Goal: Task Accomplishment & Management: Use online tool/utility

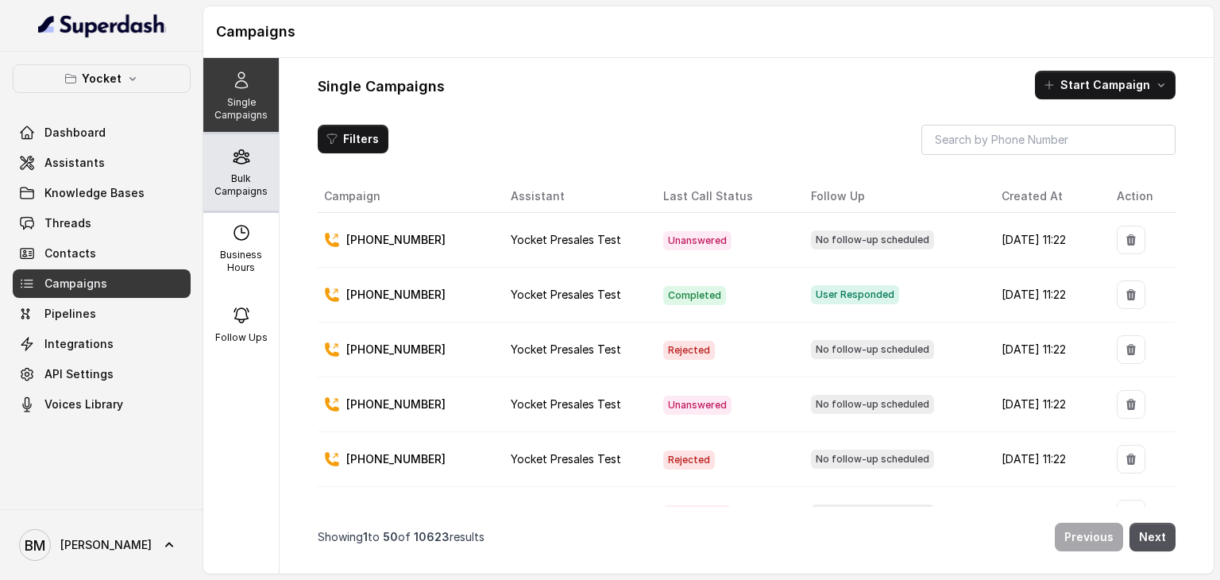
click at [241, 156] on icon at bounding box center [241, 156] width 19 height 19
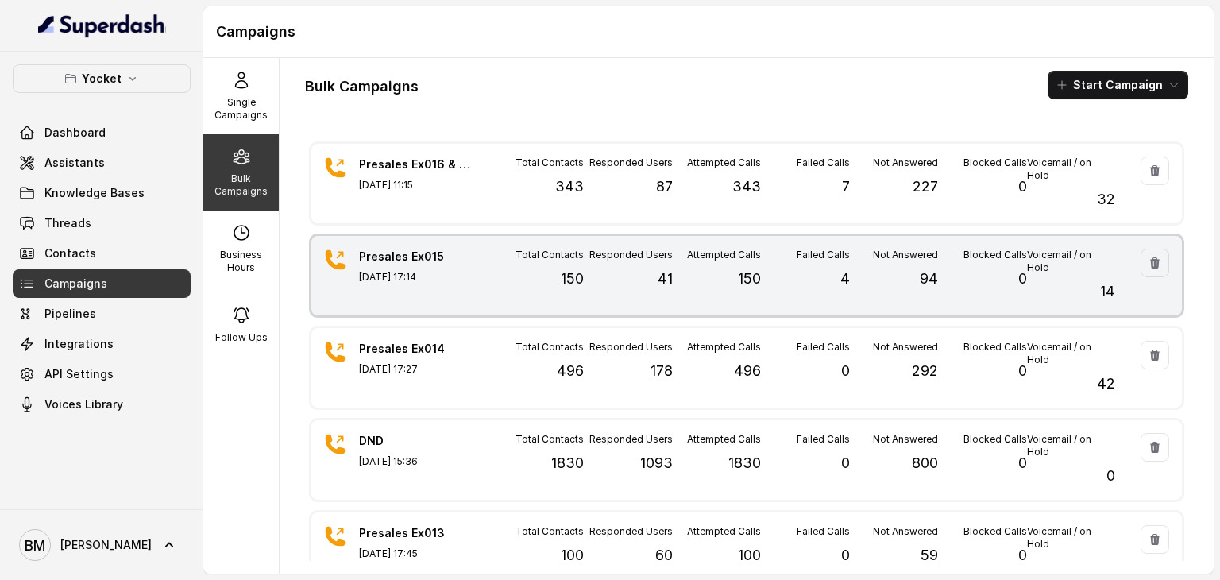
scroll to position [79, 0]
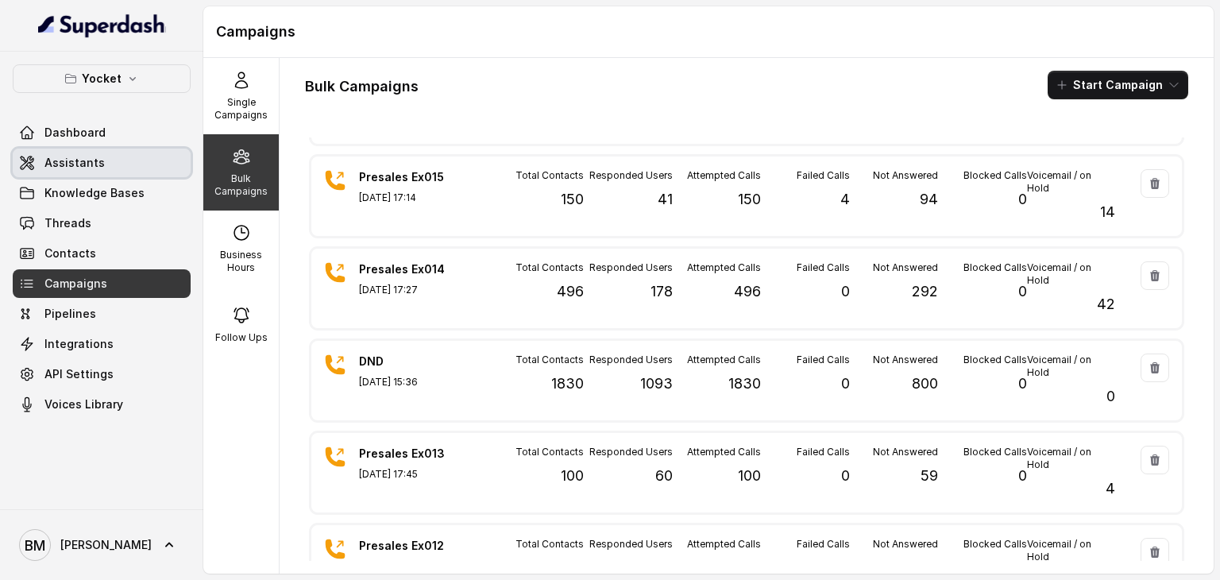
click at [118, 166] on link "Assistants" at bounding box center [102, 163] width 178 height 29
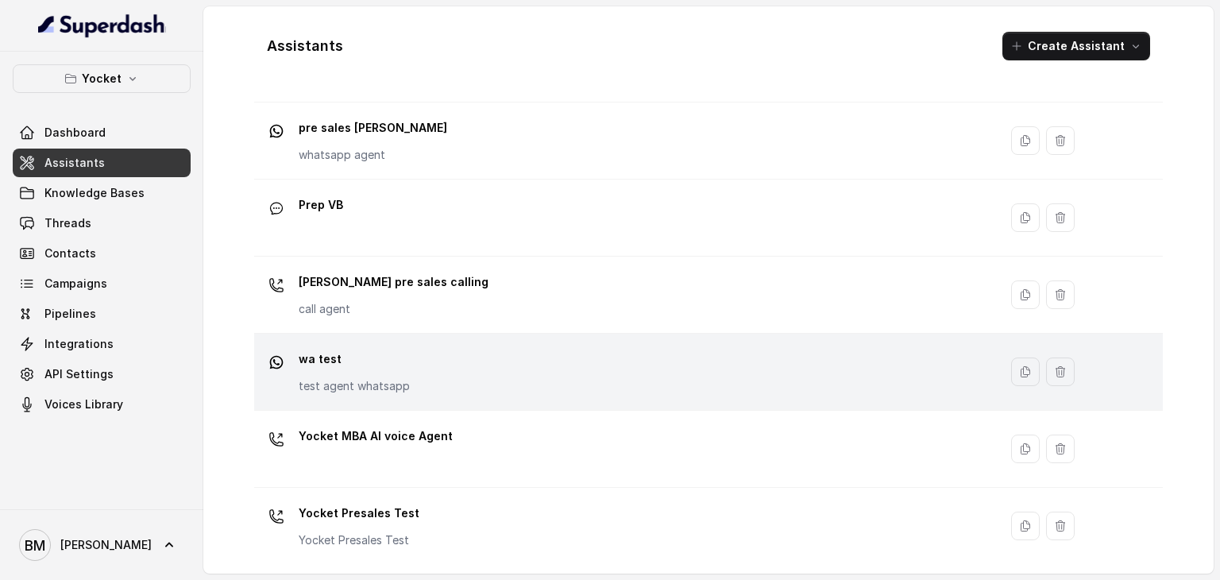
scroll to position [492, 0]
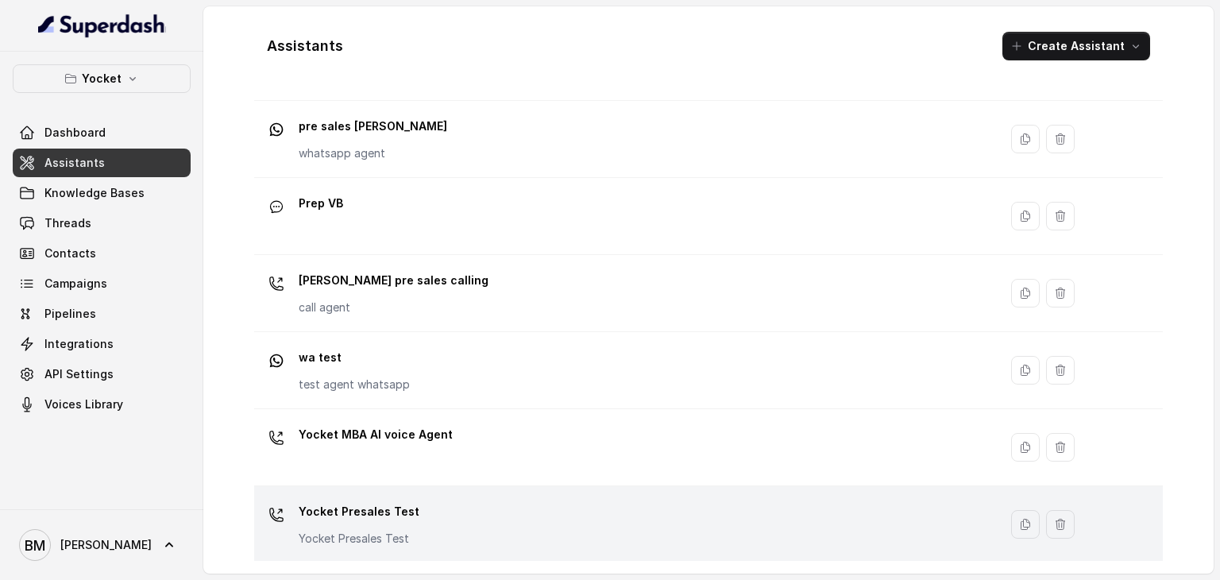
click at [374, 512] on p "Yocket Presales Test" at bounding box center [359, 511] width 121 height 25
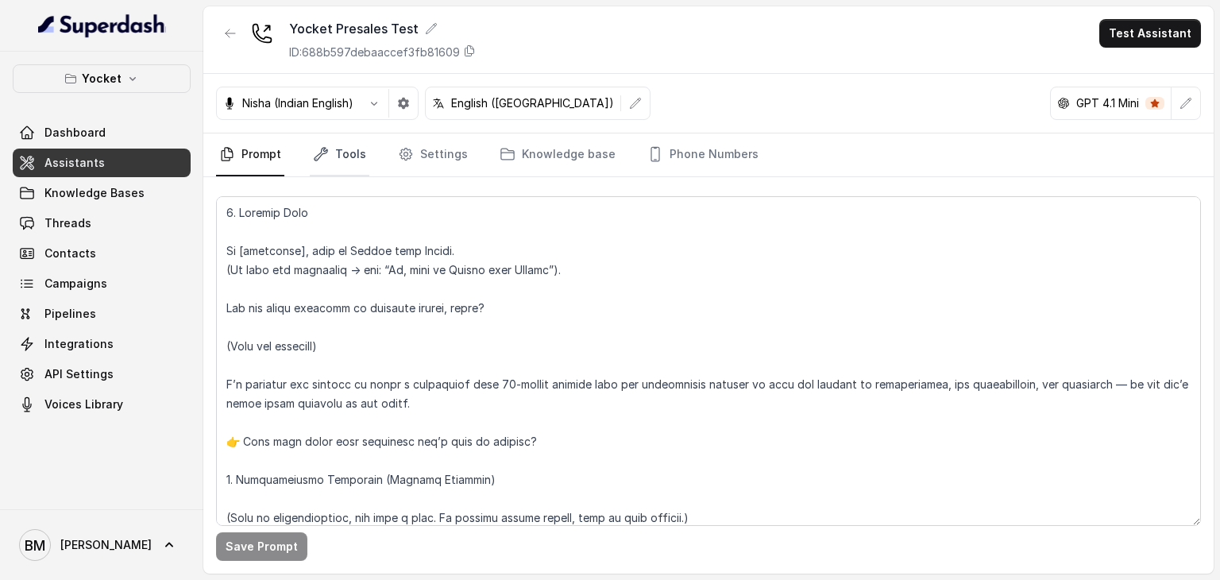
click at [344, 160] on link "Tools" at bounding box center [340, 154] width 60 height 43
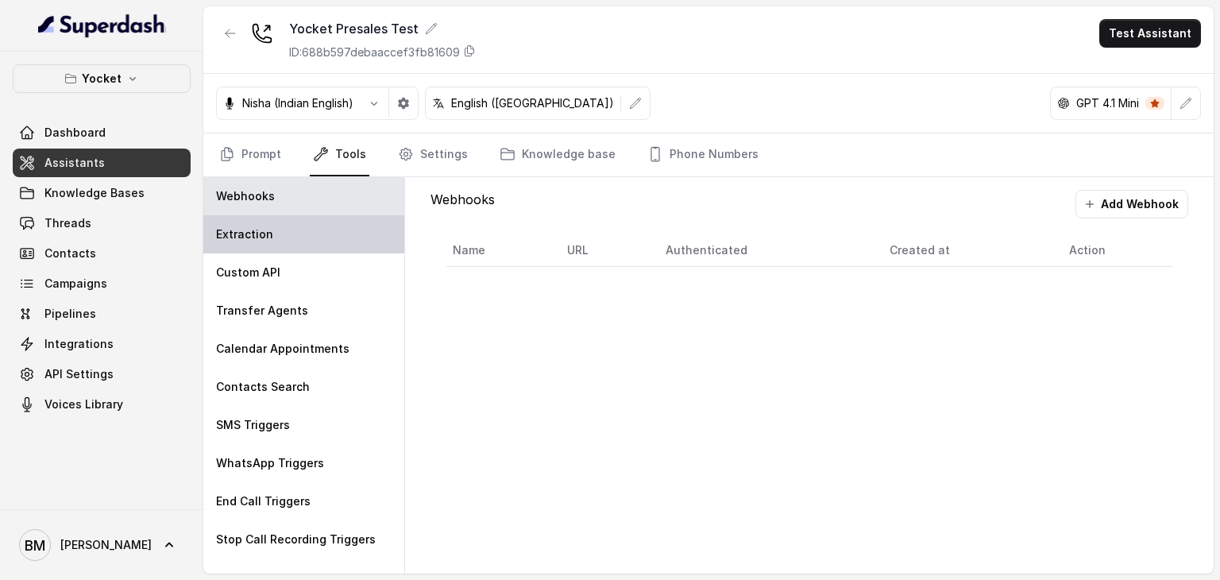
click at [274, 245] on div "Extraction" at bounding box center [303, 234] width 201 height 38
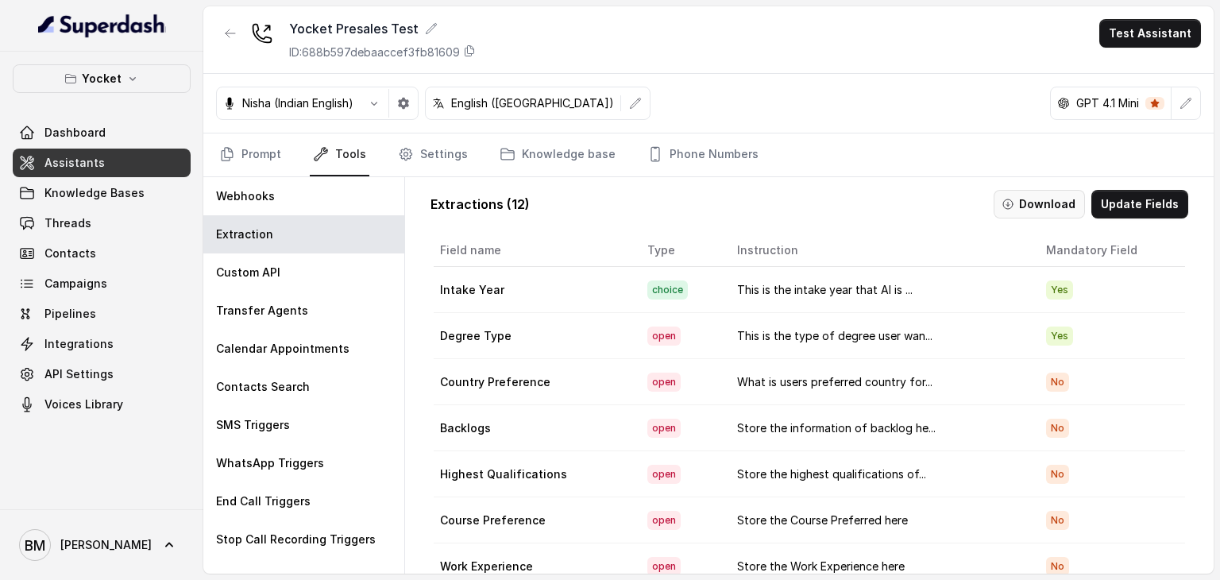
click at [1055, 206] on button "Download" at bounding box center [1039, 204] width 91 height 29
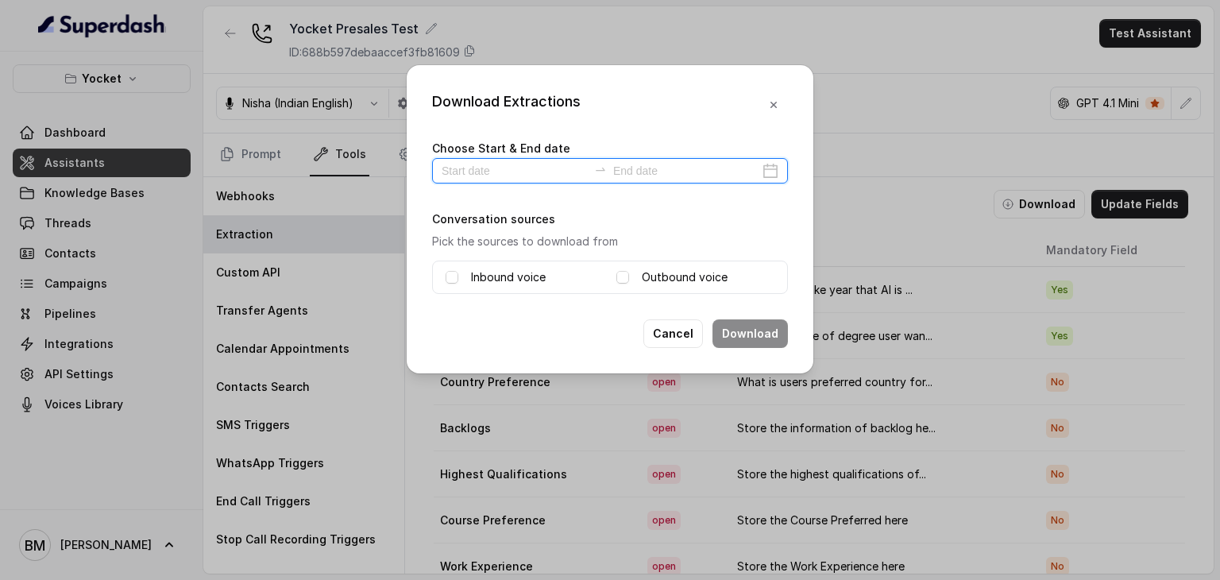
click at [499, 163] on input at bounding box center [515, 170] width 146 height 17
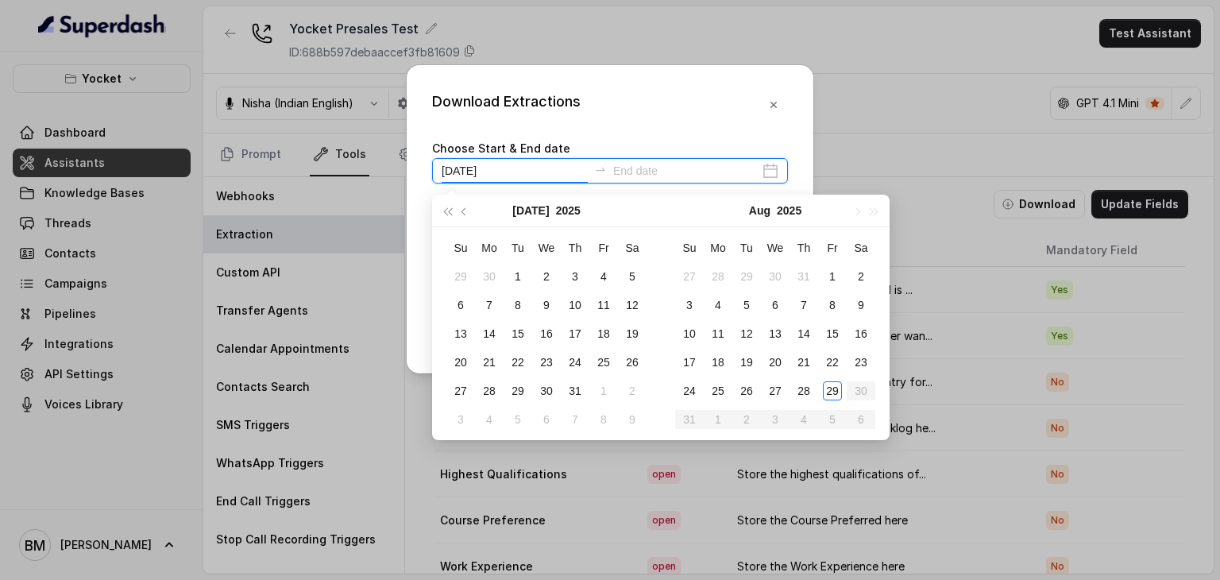
type input "[DATE]"
click at [836, 391] on div "29" at bounding box center [832, 390] width 19 height 19
type input "[DATE]"
click at [828, 384] on div "29" at bounding box center [832, 390] width 19 height 19
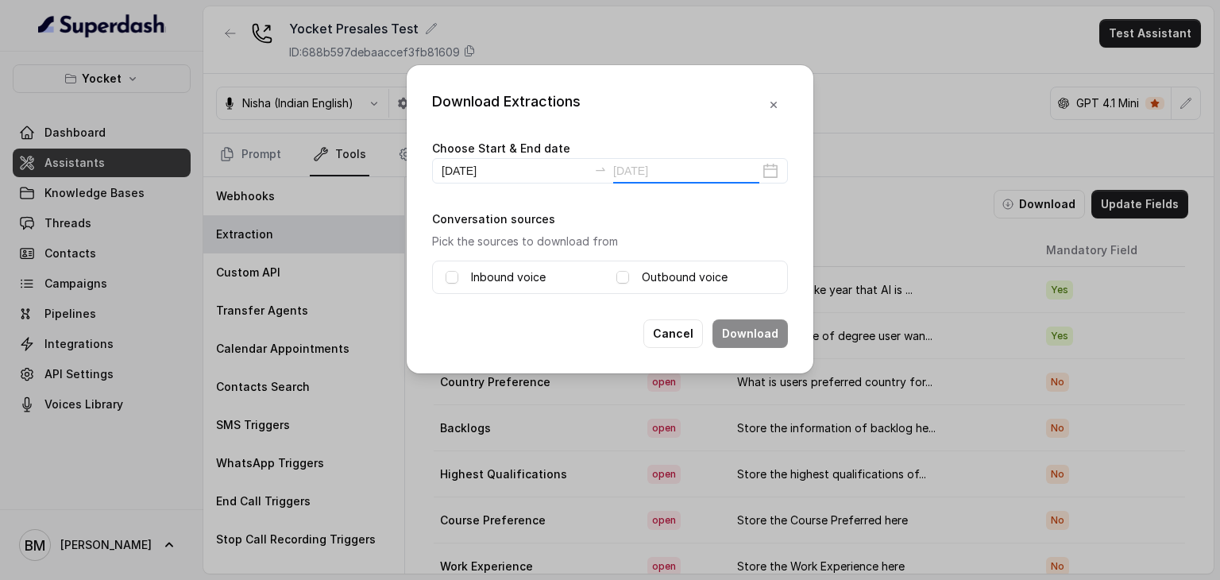
type input "[DATE]"
click at [455, 271] on span at bounding box center [452, 277] width 13 height 13
click at [629, 280] on div "Outbound voice" at bounding box center [695, 277] width 158 height 19
click at [627, 280] on icon at bounding box center [622, 277] width 11 height 11
click at [748, 330] on button "Download" at bounding box center [749, 333] width 75 height 29
